Goal: Task Accomplishment & Management: Manage account settings

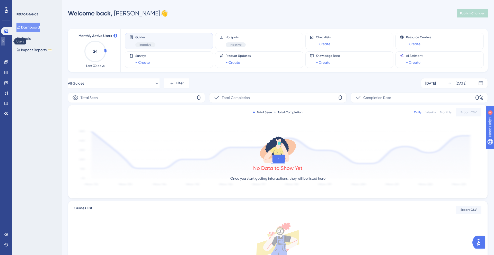
click at [5, 43] on icon at bounding box center [3, 41] width 4 height 4
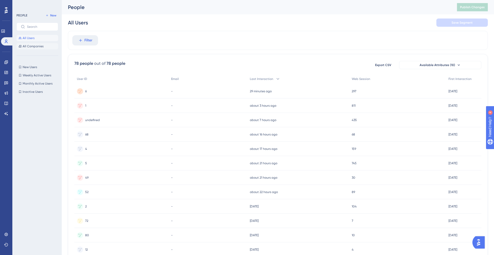
click at [30, 46] on span "All Companies" at bounding box center [33, 46] width 21 height 4
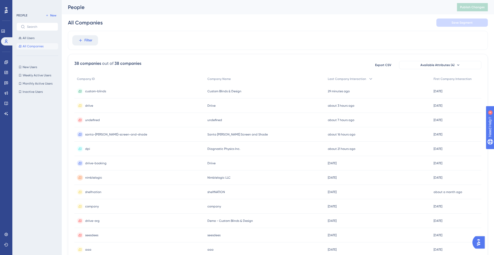
click at [213, 122] on div "undefined undefined" at bounding box center [265, 120] width 121 height 14
click at [216, 150] on span "Diagnostic Physics Inc." at bounding box center [223, 149] width 33 height 4
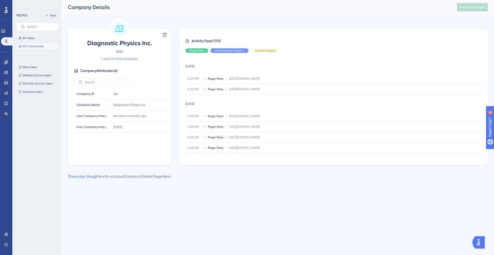
click at [122, 59] on link "1 users in this company" at bounding box center [119, 59] width 37 height 6
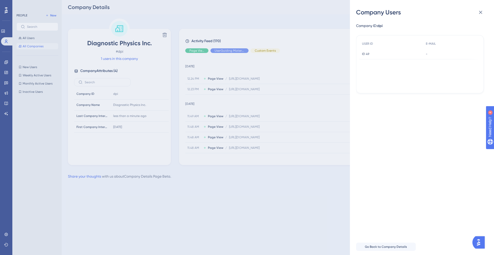
click at [29, 38] on div "Company Users Company ID: dpi USER ID E-MAIL ID 49 ID 49 - - Go Back to Company…" at bounding box center [247, 127] width 494 height 255
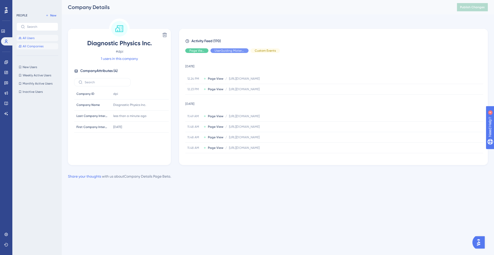
click at [29, 39] on span "All Users" at bounding box center [29, 38] width 12 height 4
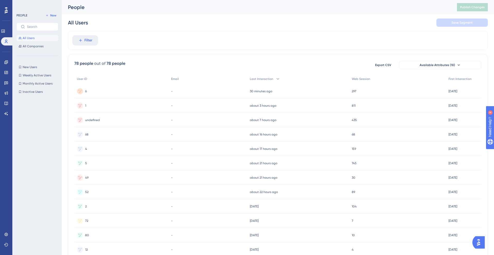
click at [79, 179] on icon at bounding box center [80, 179] width 2 height 1
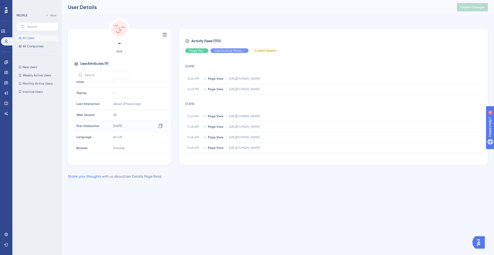
scroll to position [24, 0]
